Goal: Navigation & Orientation: Go to known website

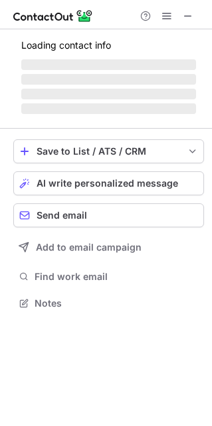
scroll to position [322, 212]
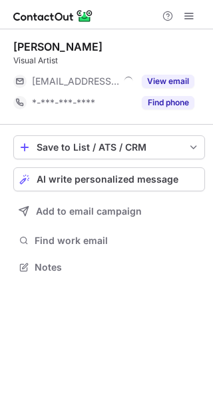
scroll to position [7, 7]
